Goal: Information Seeking & Learning: Learn about a topic

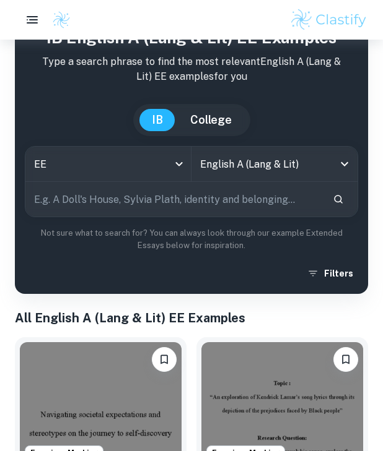
scroll to position [64, 0]
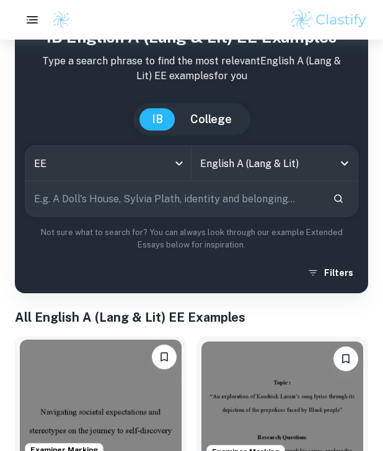
click at [117, 394] on img at bounding box center [101, 400] width 162 height 121
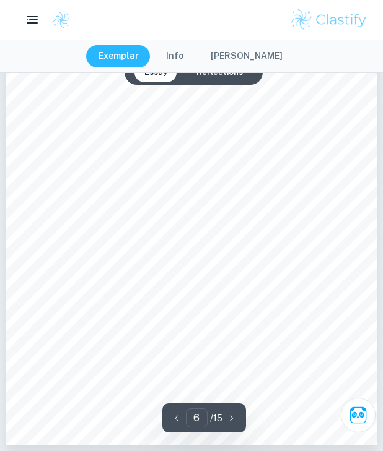
scroll to position [2649, 0]
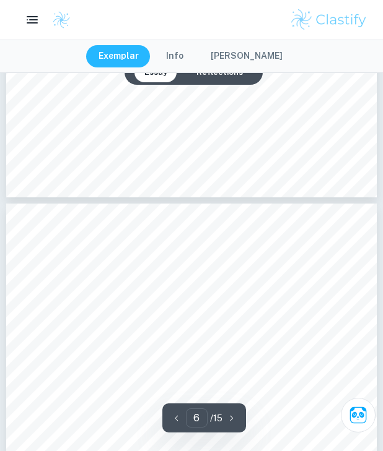
click at [205, 79] on button "Reflections" at bounding box center [219, 73] width 66 height 20
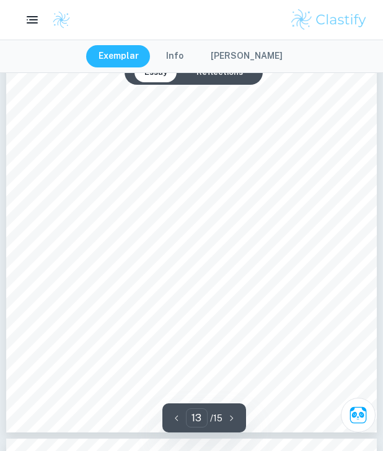
scroll to position [6036, 1]
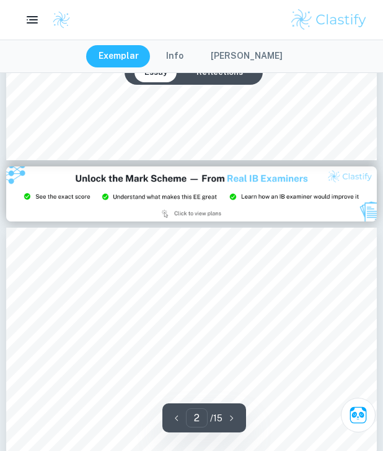
type input "3"
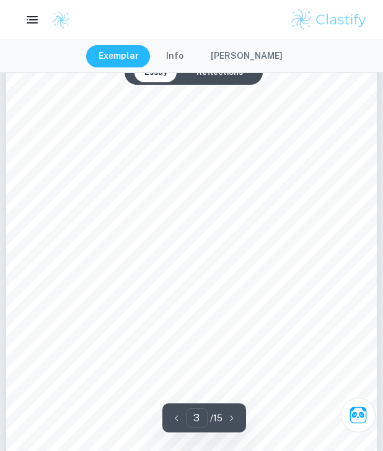
scroll to position [1431, 0]
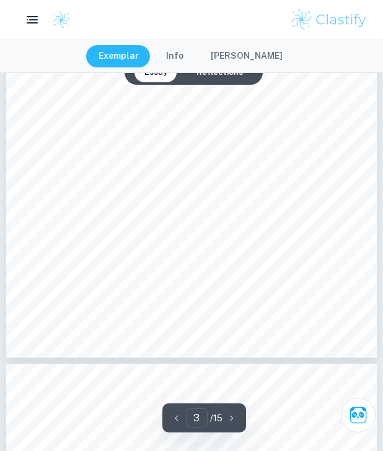
click at [235, 54] on button "[PERSON_NAME]" at bounding box center [246, 56] width 97 height 22
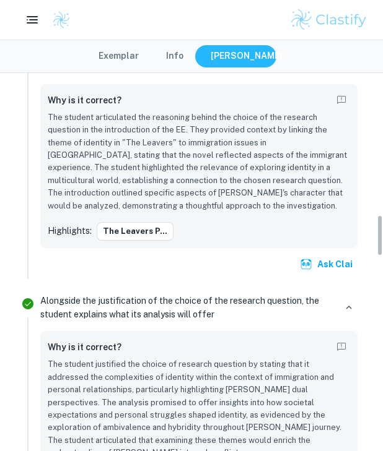
scroll to position [1304, 0]
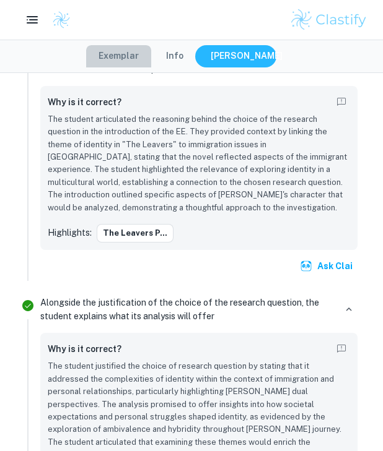
click at [127, 64] on button "Exemplar" at bounding box center [118, 56] width 65 height 22
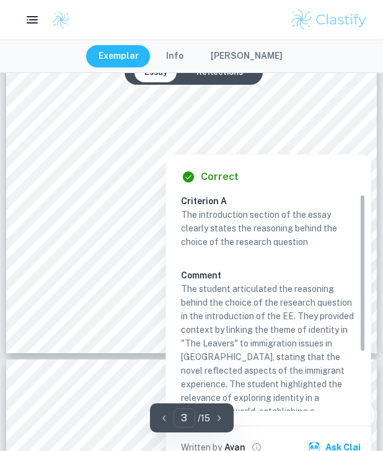
scroll to position [1503, 0]
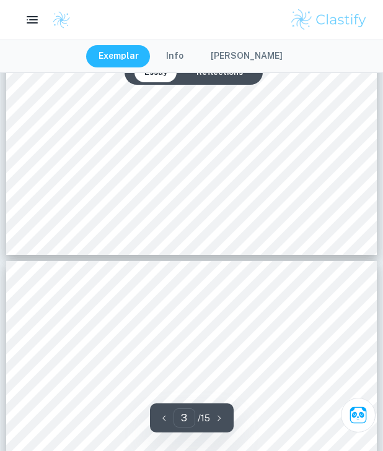
type input "4"
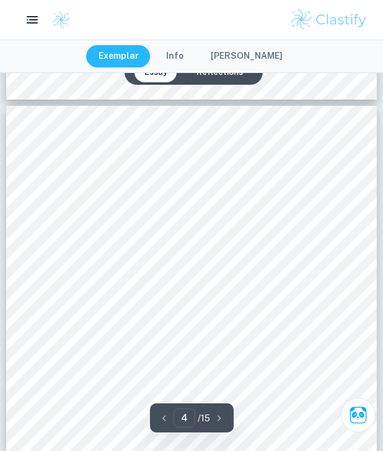
scroll to position [1699, 0]
